Goal: Ask a question: Seek information or help from site administrators or community

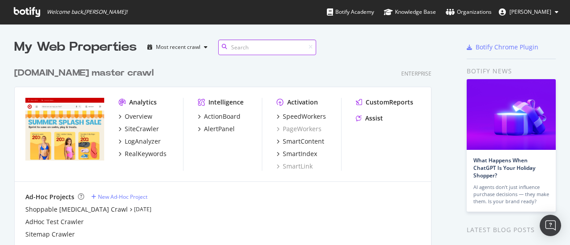
scroll to position [358, 417]
click at [378, 120] on div "Assist" at bounding box center [374, 118] width 18 height 9
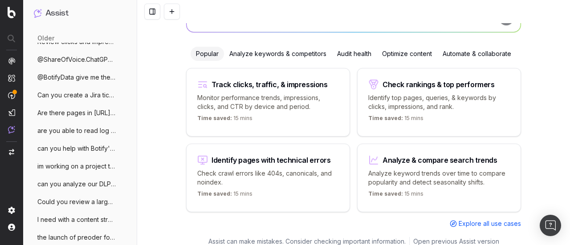
scroll to position [221, 0]
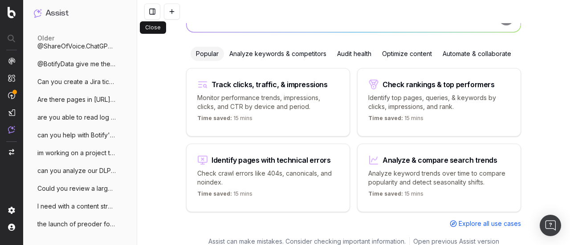
click at [150, 14] on button at bounding box center [152, 12] width 16 height 16
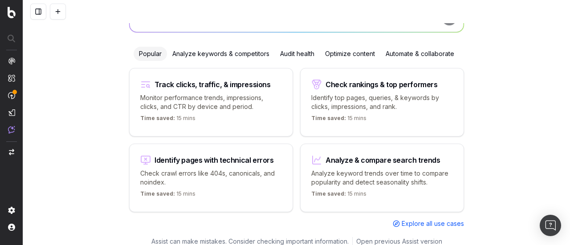
scroll to position [180, 0]
click at [37, 8] on button at bounding box center [38, 12] width 16 height 16
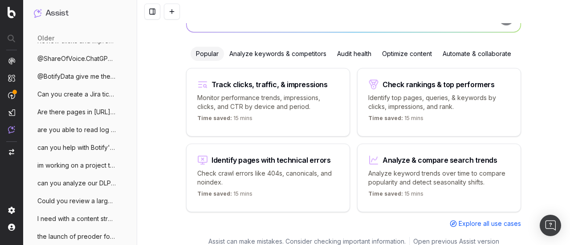
scroll to position [208, 0]
click at [101, 167] on span "im working on a project to build localiz" at bounding box center [76, 165] width 78 height 9
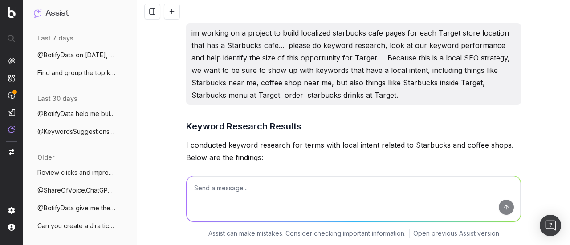
scroll to position [89, 0]
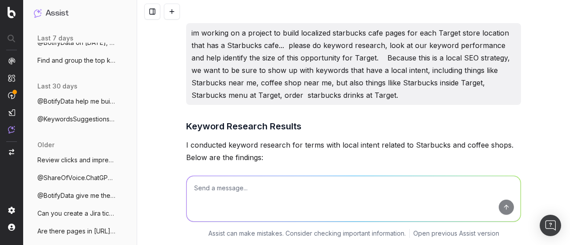
click at [93, 163] on span "Review clicks and impression for the las" at bounding box center [76, 160] width 78 height 9
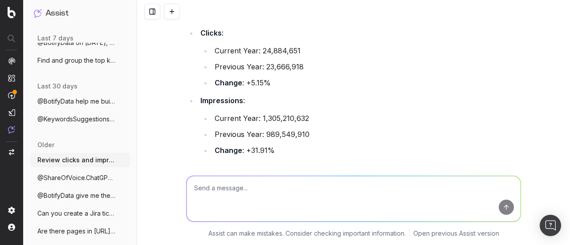
scroll to position [89, 0]
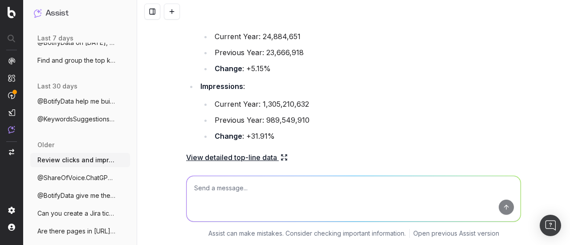
click at [77, 174] on span "@ShareOfVoice.ChatGPT what's target.com'" at bounding box center [76, 178] width 78 height 9
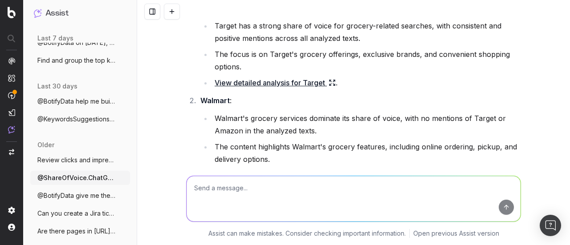
click at [83, 192] on span "@BotifyData give me the avg page rank fo" at bounding box center [76, 195] width 78 height 9
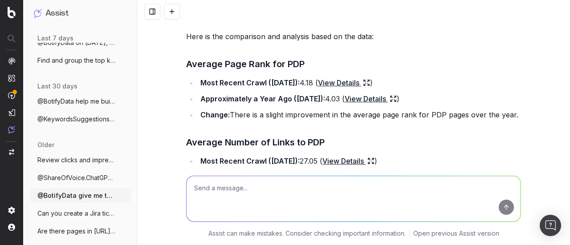
click at [80, 211] on span "Can you create a Jira ticket for removin" at bounding box center [76, 213] width 78 height 9
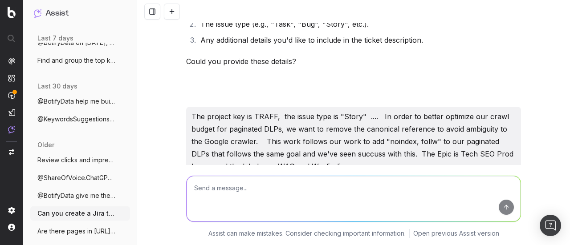
scroll to position [134, 0]
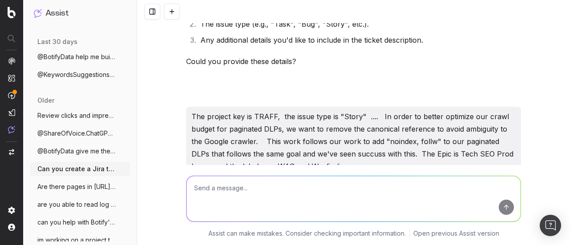
click at [77, 189] on span "Are there pages in https://www.target.co" at bounding box center [76, 187] width 78 height 9
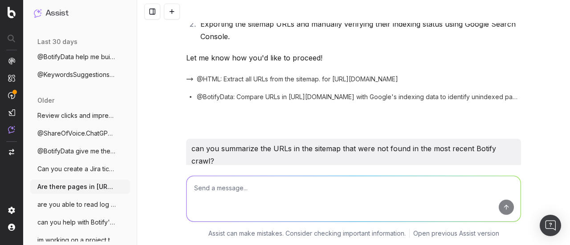
click at [84, 201] on span "are you able to read log data from our a" at bounding box center [76, 204] width 78 height 9
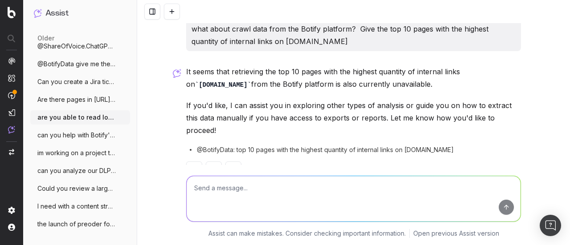
scroll to position [1305, 0]
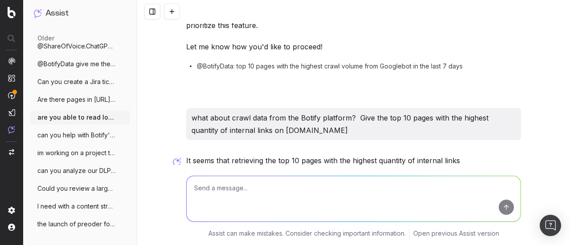
click at [73, 138] on span "can you help with Botify's advanced URL" at bounding box center [76, 135] width 78 height 9
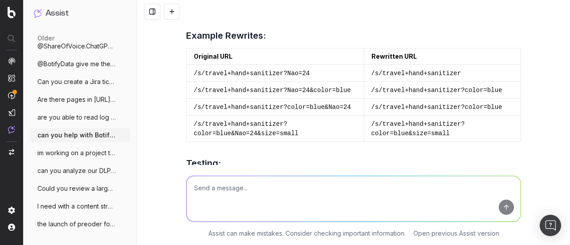
click at [78, 153] on span "im working on a project to build localiz" at bounding box center [76, 153] width 78 height 9
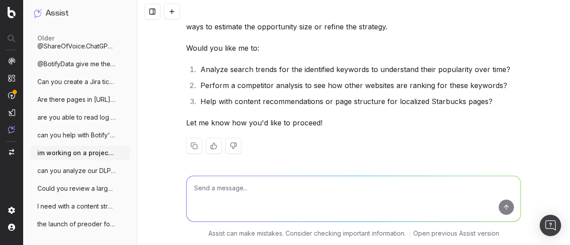
scroll to position [987, 0]
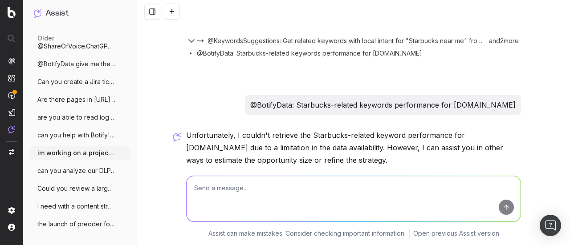
click at [81, 164] on button "can you analyze our DLP page segment and" at bounding box center [80, 171] width 100 height 14
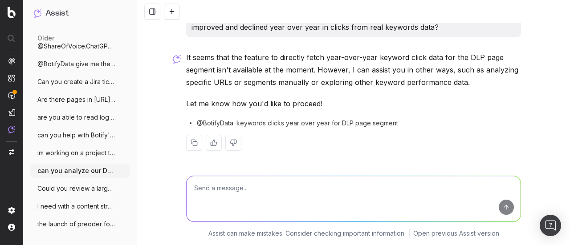
scroll to position [18, 0]
click at [65, 185] on span "Could you review a large list of keywods" at bounding box center [76, 188] width 78 height 9
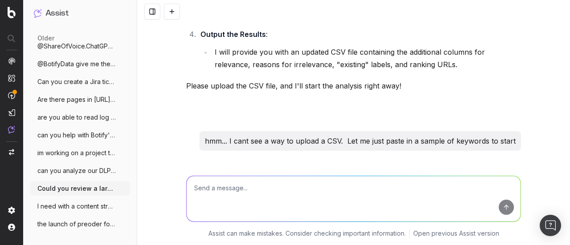
scroll to position [853, 0]
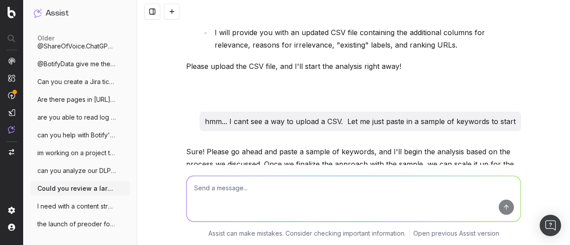
click at [54, 207] on span "I need with a content strategy and keywo" at bounding box center [76, 206] width 78 height 9
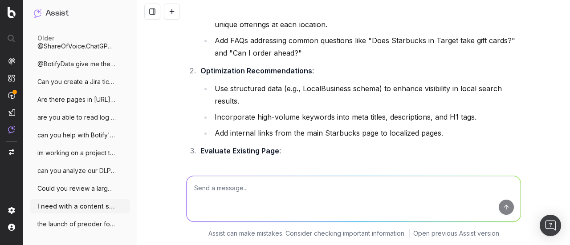
click at [59, 216] on ul "Review clicks and impression for the las More @ShareOfVoice.ChatGPT what's targ…" at bounding box center [80, 126] width 100 height 210
click at [65, 224] on span "the launch of preoder for nintendo swich" at bounding box center [76, 224] width 78 height 9
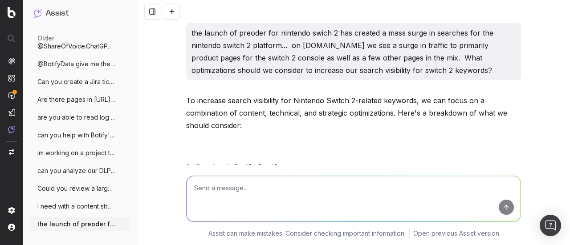
click at [232, 192] on textarea at bounding box center [354, 198] width 334 height 45
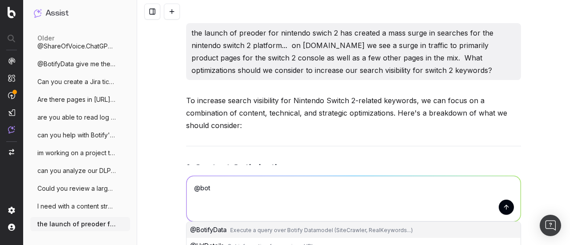
drag, startPoint x: 243, startPoint y: 230, endPoint x: 260, endPoint y: 237, distance: 19.0
click at [243, 230] on span "Execute a query over Botify Datamodel (SiteCrawler, RealKeywords...)" at bounding box center [321, 230] width 183 height 7
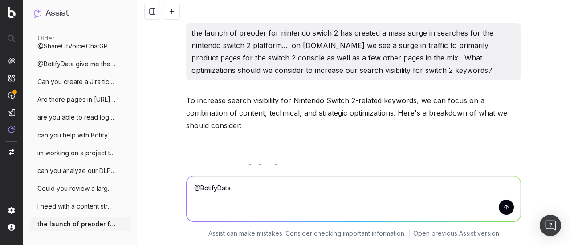
click at [331, 200] on textarea "@BotifyData" at bounding box center [354, 198] width 334 height 45
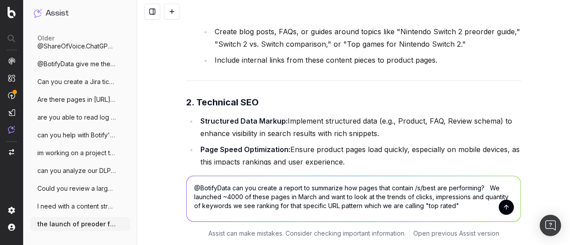
scroll to position [445, 0]
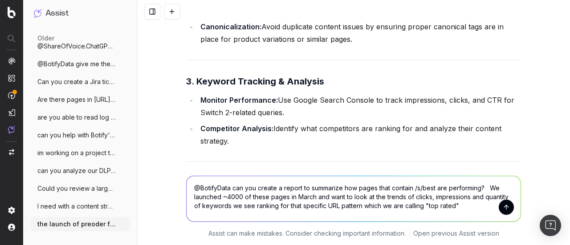
click at [458, 206] on textarea "@BotifyData can you create a report to summarize how pages that contain /s/best…" at bounding box center [354, 198] width 334 height 45
drag, startPoint x: 458, startPoint y: 206, endPoint x: 164, endPoint y: 174, distance: 295.1
click at [164, 174] on div "@BotifyData can you create a report to summarize how pages that contain /s/best…" at bounding box center [353, 205] width 433 height 80
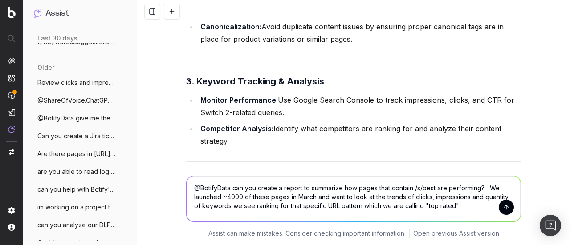
scroll to position [0, 0]
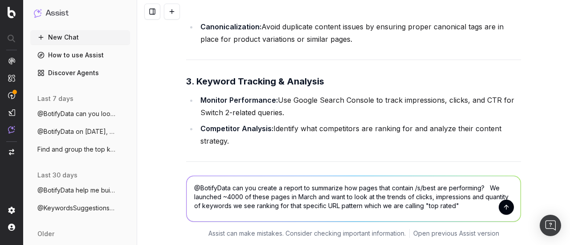
type textarea "@BotifyData can you create a report to summarize how pages that contain /s/best…"
click at [65, 34] on button "New Chat" at bounding box center [80, 37] width 100 height 14
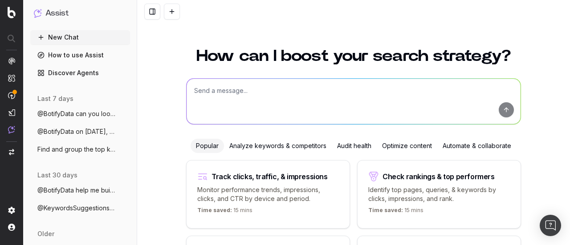
click at [262, 90] on textarea at bounding box center [354, 101] width 334 height 45
paste textarea "@BotifyData can you create a report to summarize how pages that contain /s/best…"
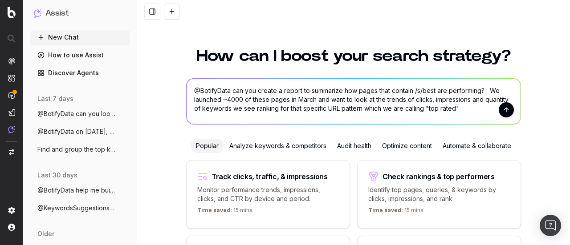
type textarea "@BotifyData can you create a report to summarize how pages that contain /s/best…"
click at [503, 114] on button "submit" at bounding box center [506, 109] width 15 height 15
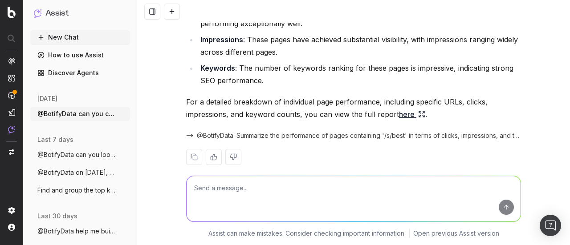
scroll to position [150, 0]
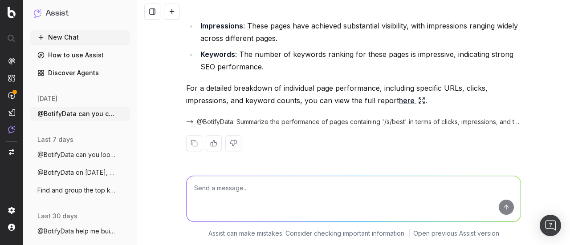
click at [402, 98] on link "here" at bounding box center [412, 100] width 26 height 12
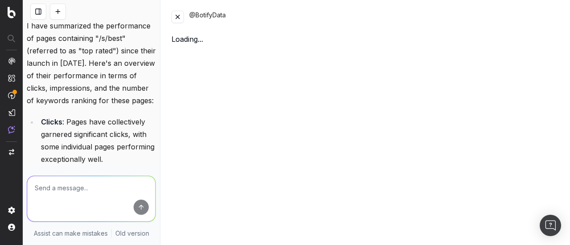
scroll to position [287, 0]
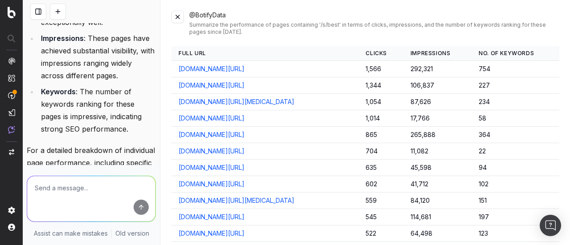
click at [85, 187] on textarea at bounding box center [91, 198] width 128 height 45
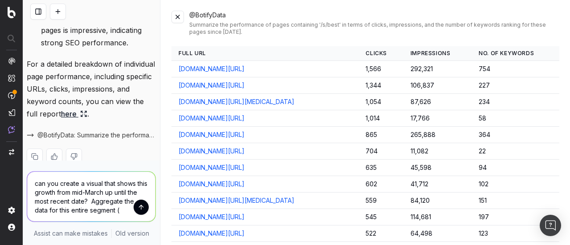
scroll to position [376, 0]
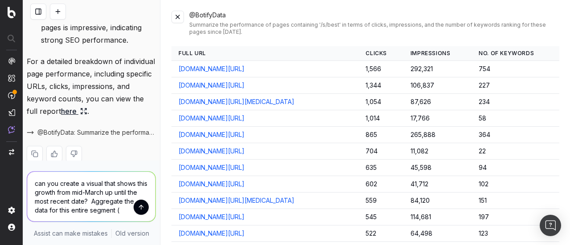
click at [119, 210] on textarea "can you create a visual that shows this growth from mid-March up until the most…" at bounding box center [91, 197] width 128 height 50
click at [126, 212] on textarea "can you create a visual that shows this growth from mid-March up until the most…" at bounding box center [91, 197] width 128 height 50
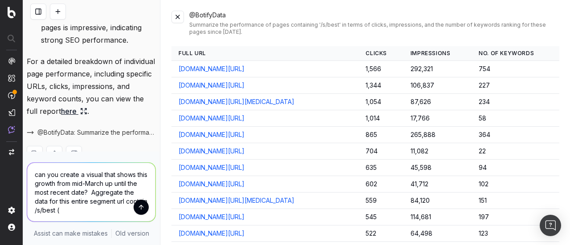
click at [104, 211] on textarea "can you create a visual that shows this growth from mid-March up until the most…" at bounding box center [91, 192] width 128 height 59
click at [56, 211] on textarea "can you create a visual that shows this growth from mid-March up until the most…" at bounding box center [91, 192] width 128 height 59
type textarea "can you create a visual that shows this growth from mid-March up until the most…"
click at [136, 211] on button "submit" at bounding box center [141, 207] width 15 height 15
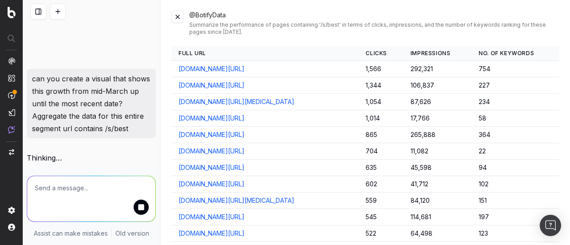
scroll to position [516, 0]
